Goal: Task Accomplishment & Management: Manage account settings

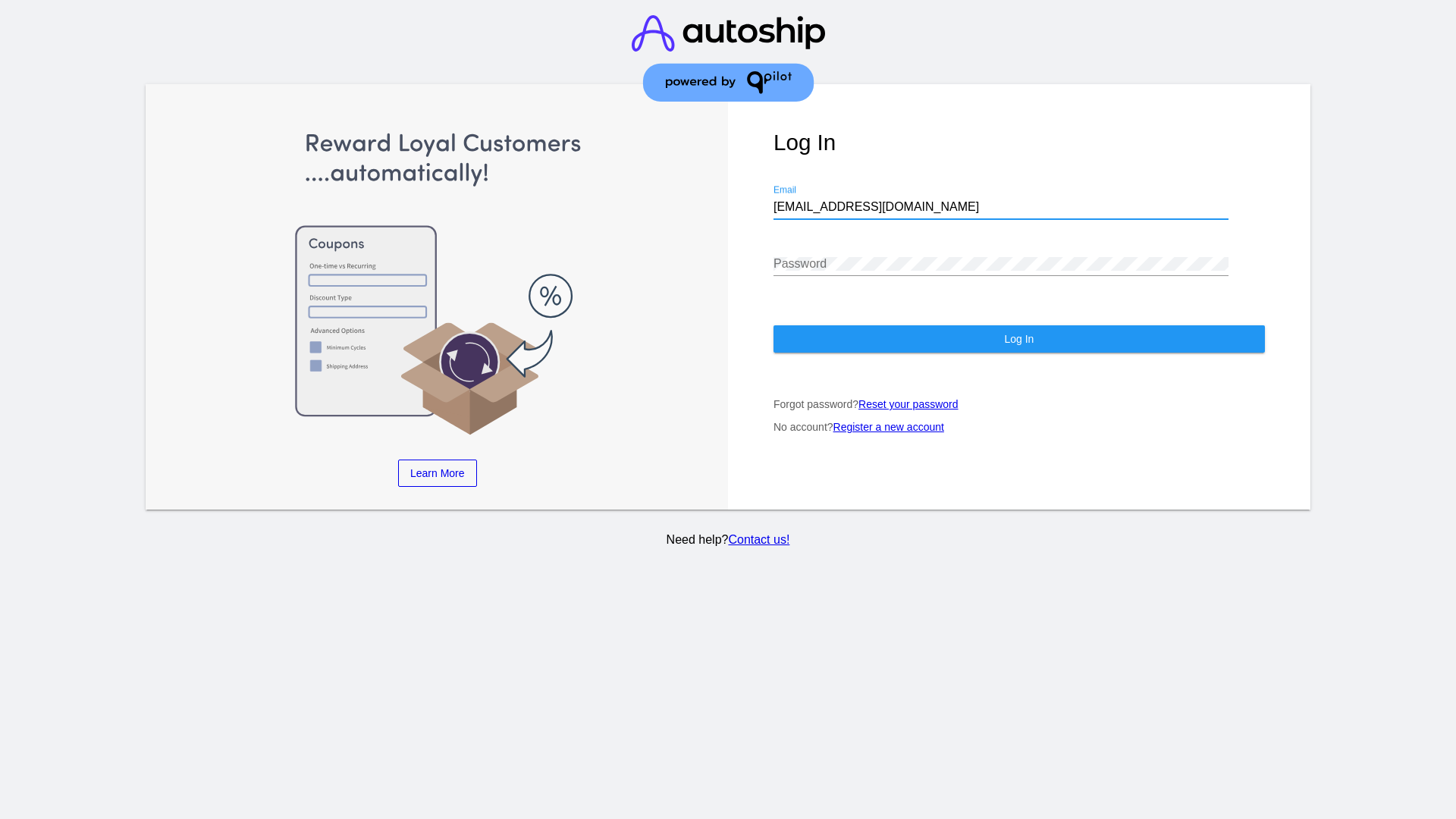
type input "[EMAIL_ADDRESS][DOMAIN_NAME]"
click at [1018, 339] on span "Log In" at bounding box center [1019, 339] width 29 height 12
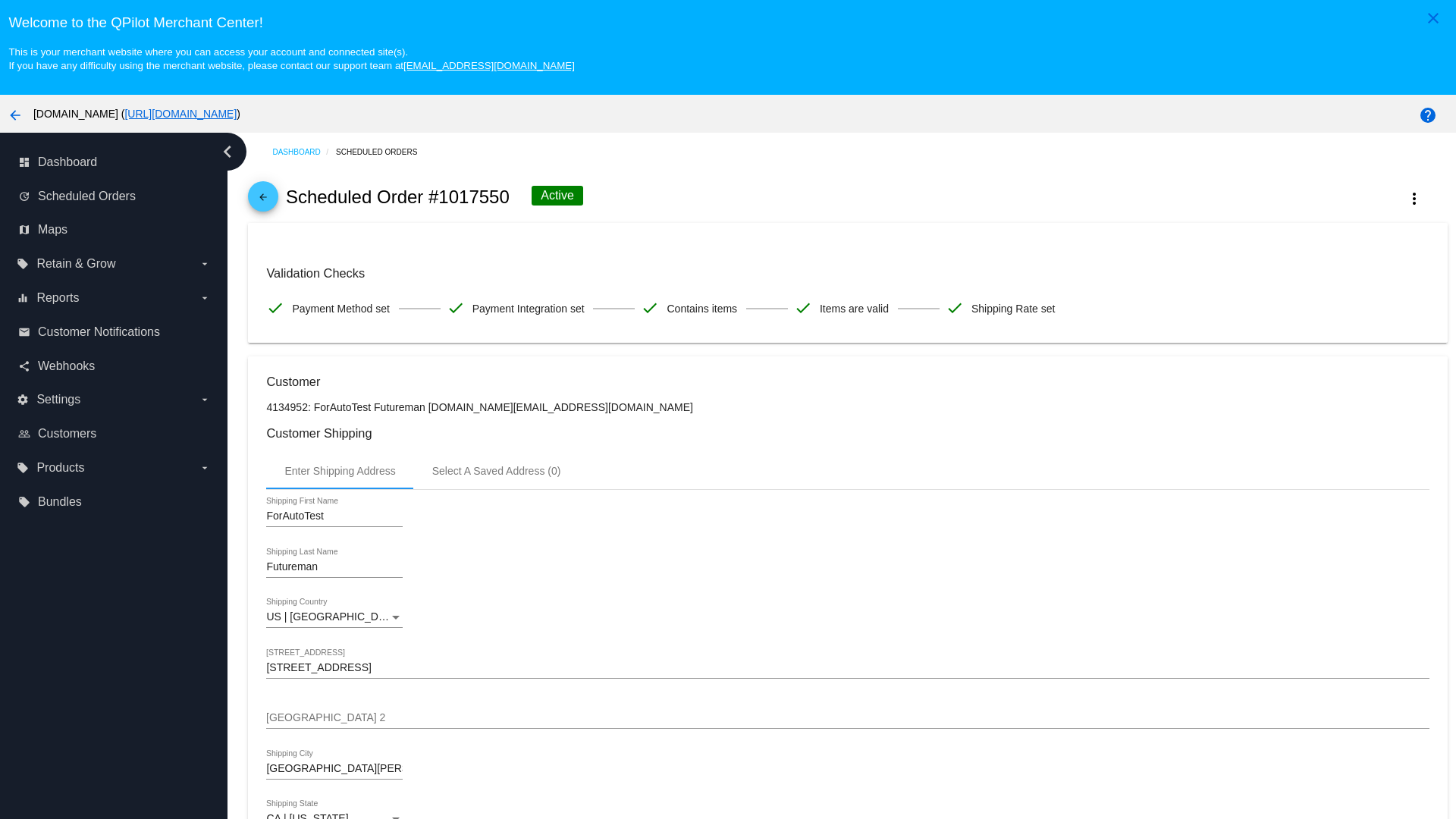
scroll to position [997, 0]
